Goal: Check status: Check status

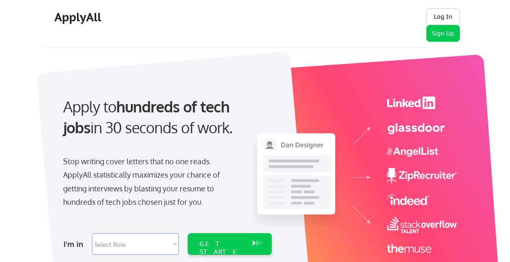
click at [443, 13] on button "Log In" at bounding box center [443, 16] width 33 height 17
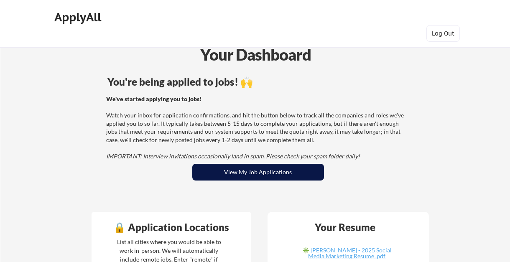
click at [288, 171] on button "View My Job Applications" at bounding box center [258, 172] width 132 height 17
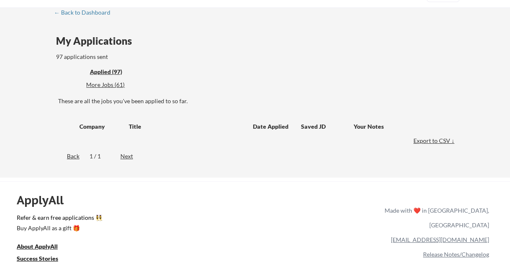
scroll to position [24, 0]
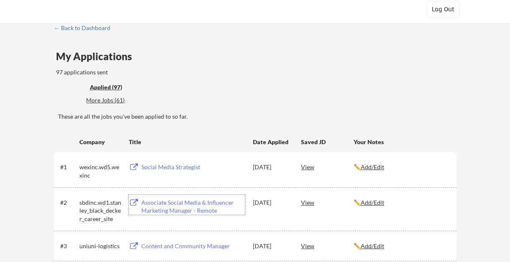
click at [308, 202] on div "View" at bounding box center [327, 202] width 53 height 15
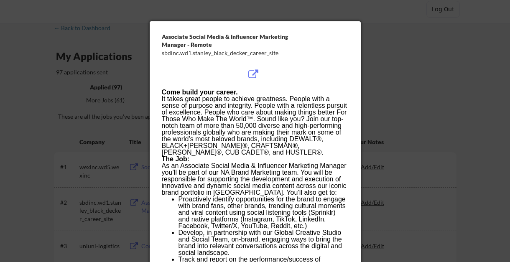
click at [278, 187] on p "As an Associate Social Media & Influencer Marketing Manager you’ll be part of o…" at bounding box center [255, 179] width 187 height 33
click at [404, 155] on div at bounding box center [255, 131] width 510 height 262
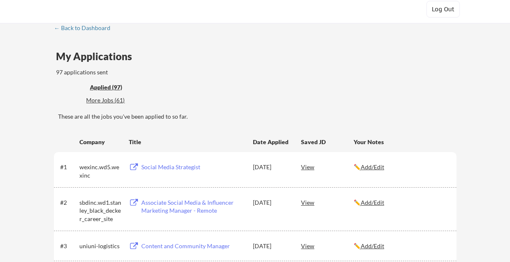
click at [306, 168] on div "View" at bounding box center [327, 166] width 53 height 15
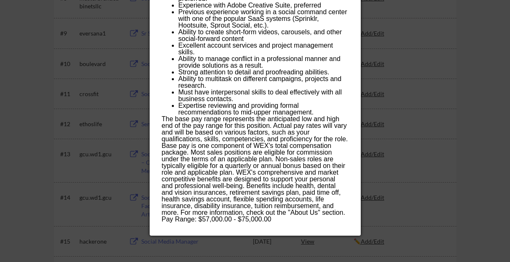
scroll to position [450, 0]
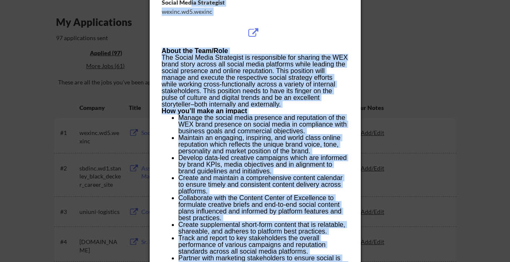
scroll to position [45, 0]
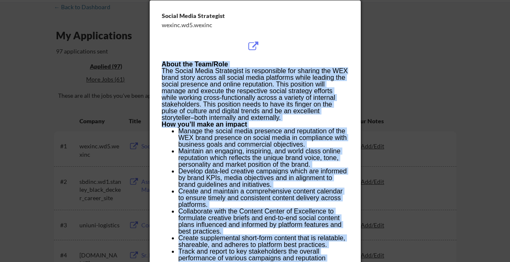
drag, startPoint x: 278, startPoint y: 208, endPoint x: 157, endPoint y: 67, distance: 185.4
copy div "About the Team/Role The Social Media Strategist is responsible for sharing the …"
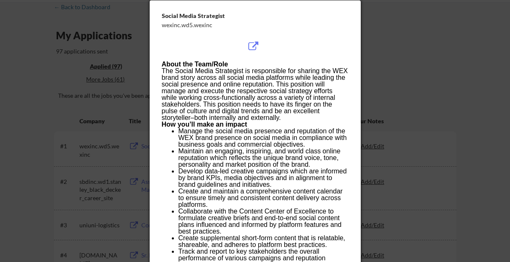
click at [366, 57] on div at bounding box center [255, 131] width 510 height 262
